Goal: Go to known website: Go to known website

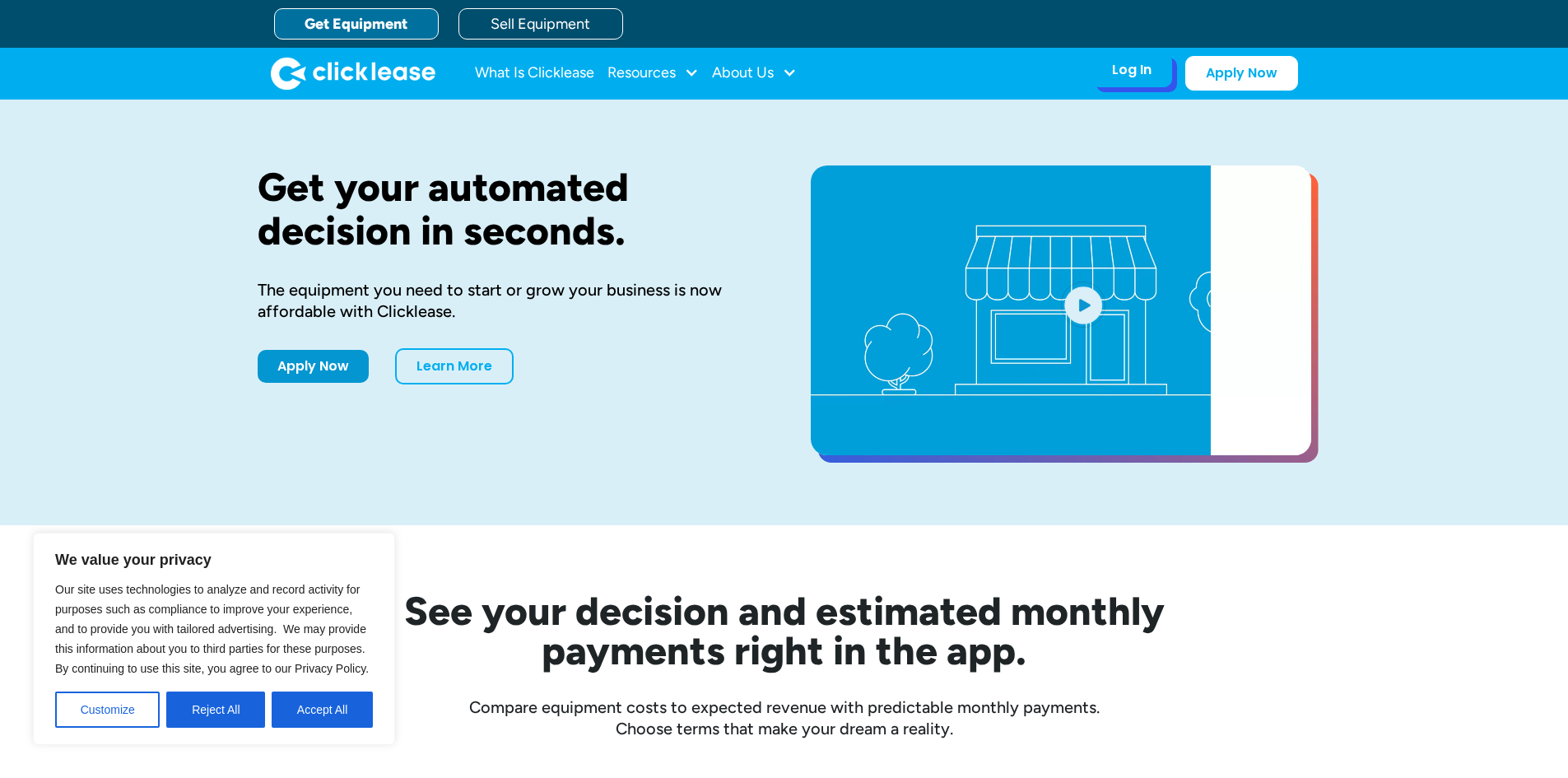
click at [1125, 65] on div "Log In" at bounding box center [1131, 70] width 39 height 17
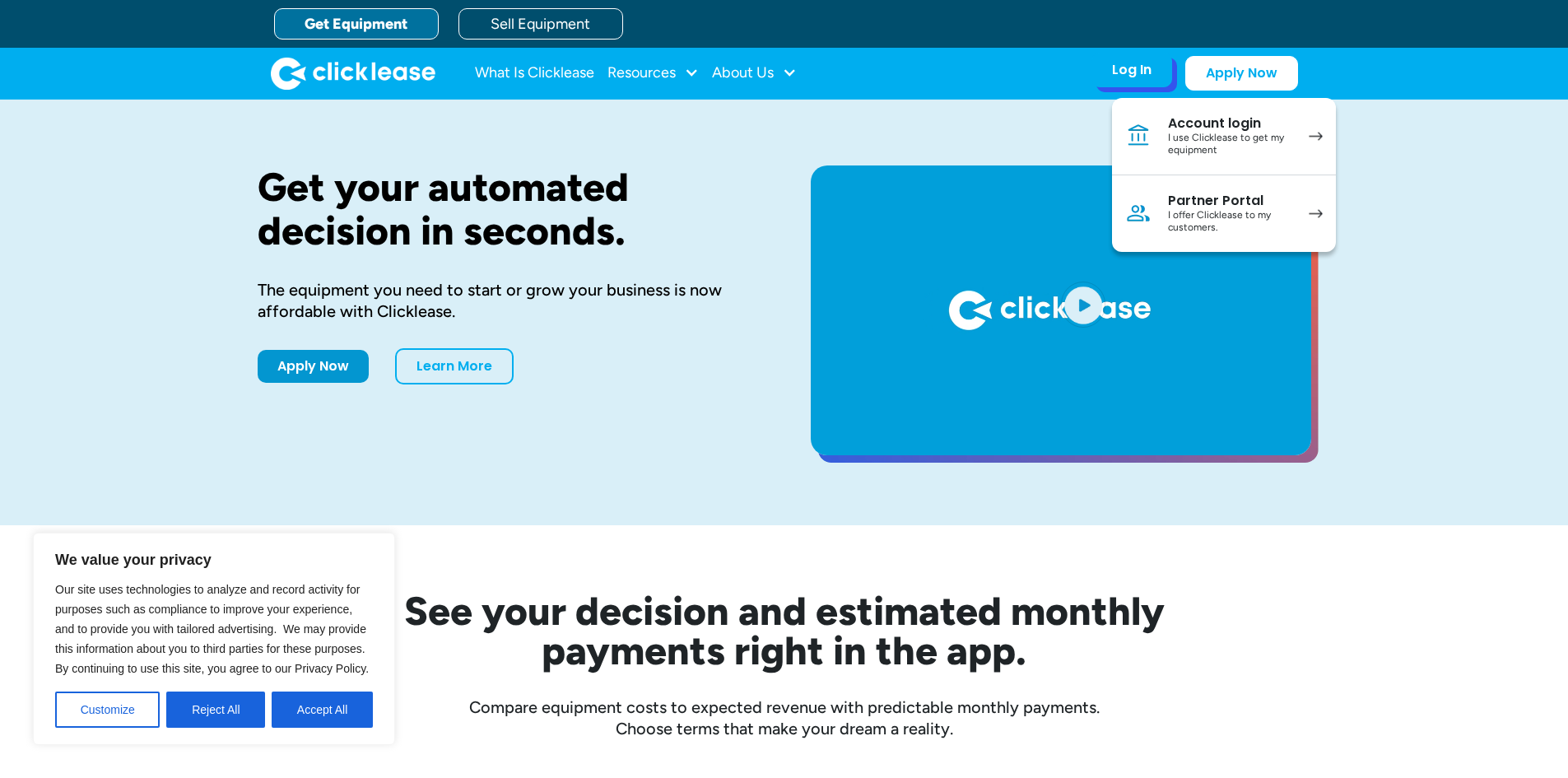
click at [1210, 148] on div "I use Clicklease to get my equipment" at bounding box center [1230, 143] width 124 height 25
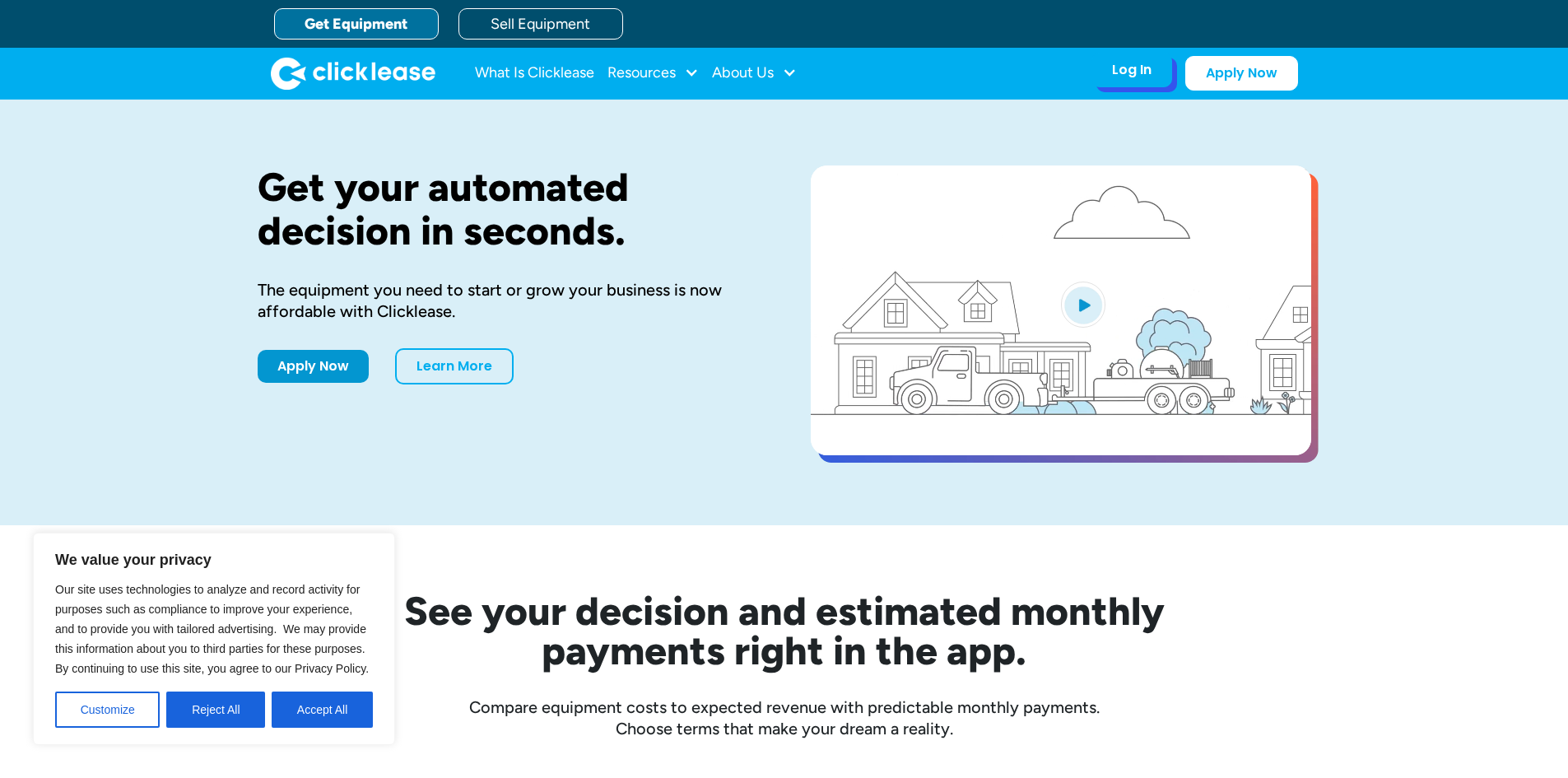
click at [1121, 71] on div "Log In" at bounding box center [1131, 70] width 39 height 17
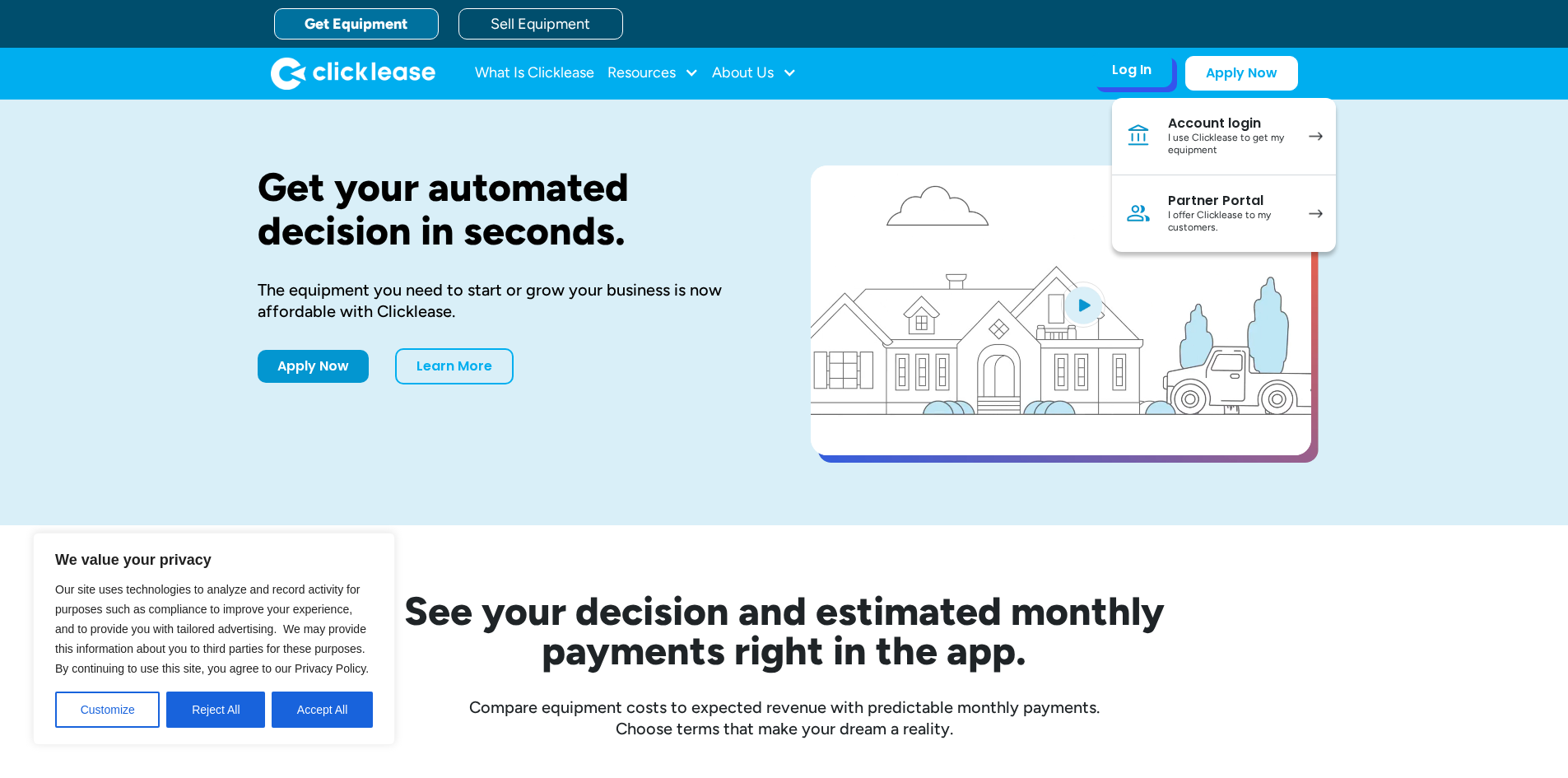
click at [1245, 201] on div "Partner Portal" at bounding box center [1230, 201] width 124 height 17
